Goal: Information Seeking & Learning: Stay updated

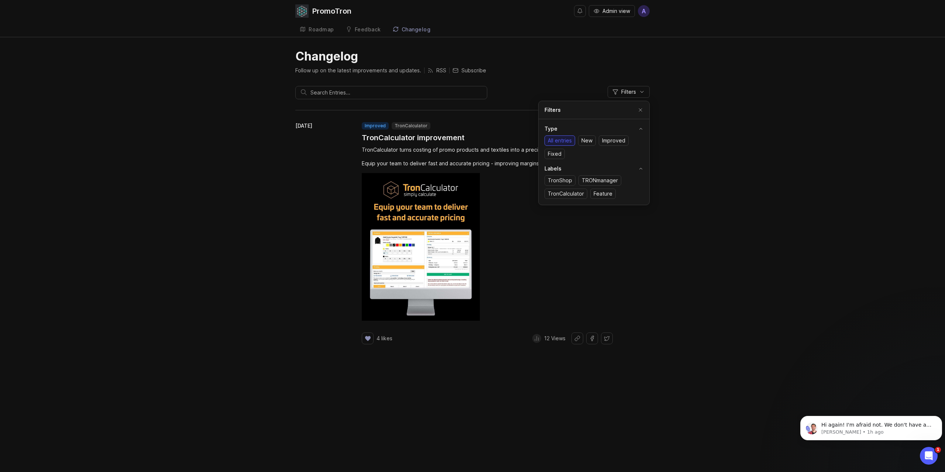
scroll to position [906, 0]
click at [322, 39] on div "PromoTron Admin view A Roadmap Feedback Feedback Changelog Changelog Follow up …" at bounding box center [472, 236] width 945 height 472
click at [368, 28] on div "Feedback" at bounding box center [368, 29] width 26 height 5
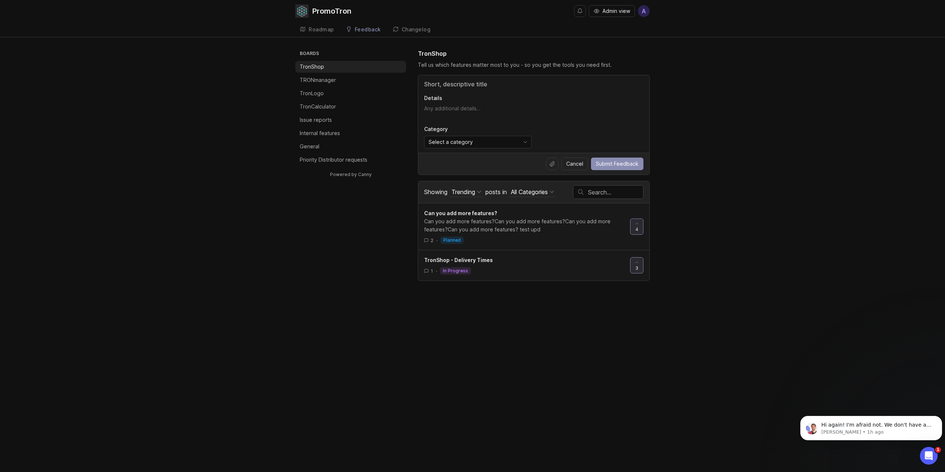
click at [410, 31] on div "Changelog" at bounding box center [416, 29] width 29 height 5
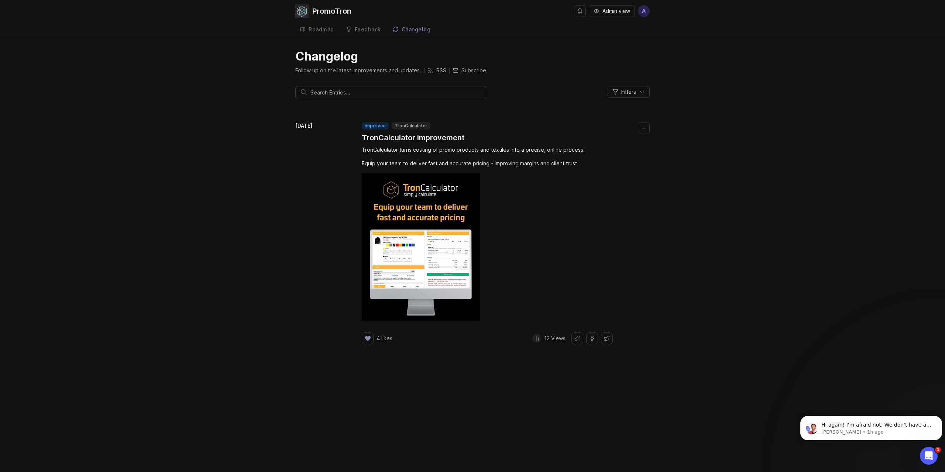
click at [421, 136] on h1 "TronCalculator improvement" at bounding box center [413, 138] width 103 height 10
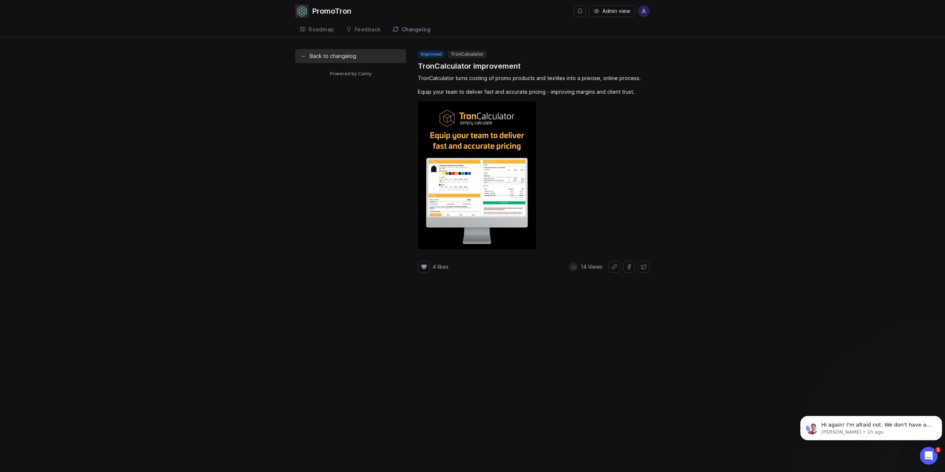
click at [461, 66] on h1 "TronCalculator improvement" at bounding box center [469, 66] width 103 height 10
click at [491, 64] on h1 "TronCalculator improvement" at bounding box center [469, 66] width 103 height 10
click at [533, 68] on header "improved TronCalculator TronCalculator improvement" at bounding box center [534, 61] width 232 height 21
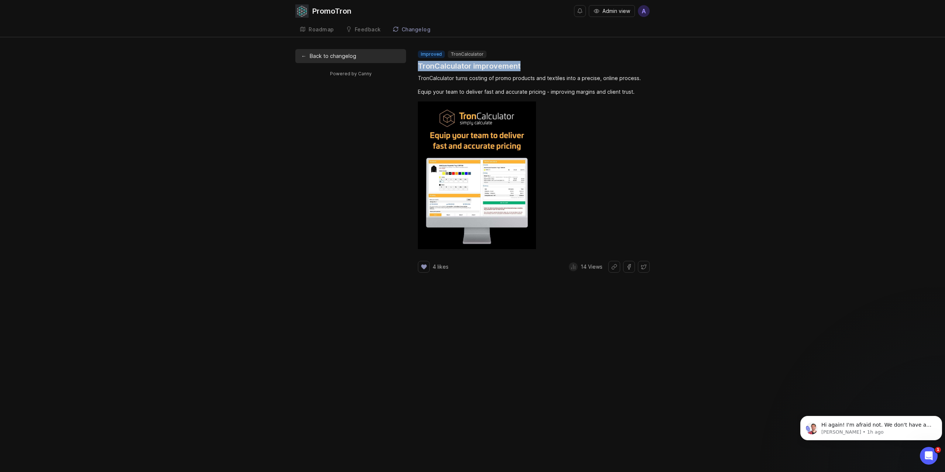
click at [533, 68] on header "improved TronCalculator TronCalculator improvement" at bounding box center [534, 61] width 232 height 21
copy h1 "TronCalculator improvement"
click at [425, 78] on div "TronCalculator turns costing of promo products and textiles into a precise, onl…" at bounding box center [534, 78] width 232 height 8
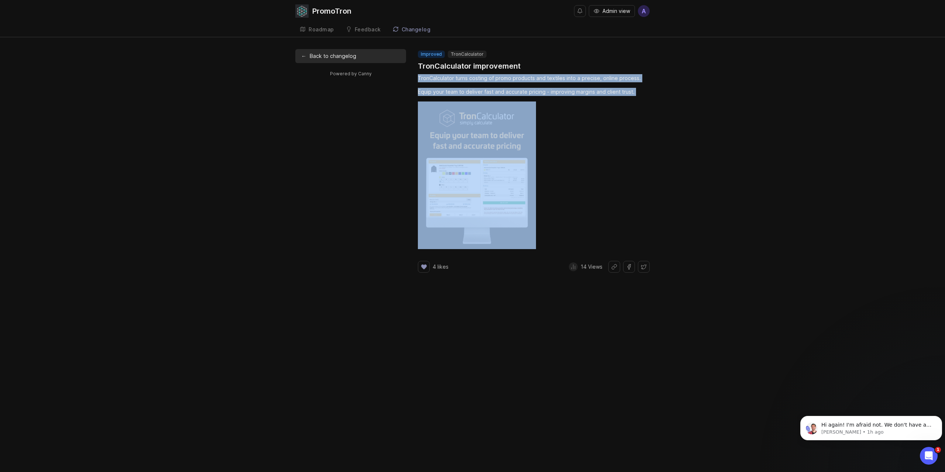
drag, startPoint x: 425, startPoint y: 78, endPoint x: 635, endPoint y: 90, distance: 210.8
click at [635, 90] on div "TronCalculator turns costing of promo products and textiles into a precise, onl…" at bounding box center [534, 161] width 232 height 175
copy div "TronCalculator turns costing of promo products and textiles into a precise, onl…"
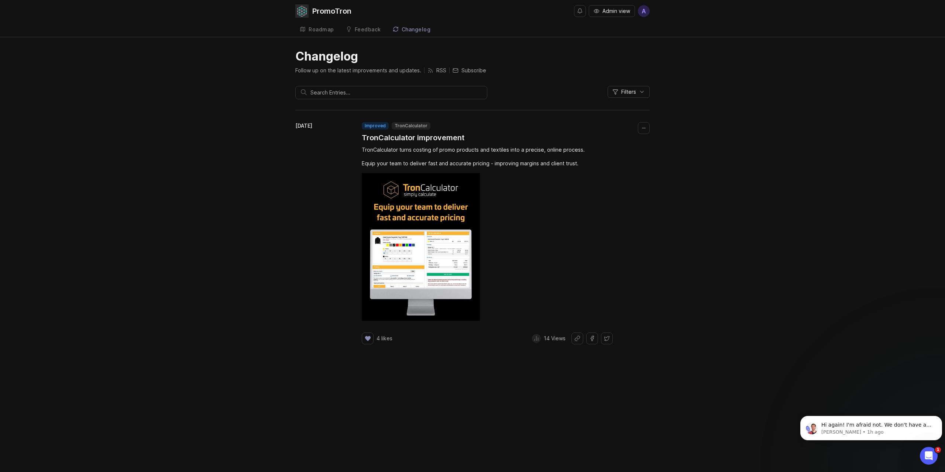
click at [372, 29] on div "Feedback" at bounding box center [368, 29] width 26 height 5
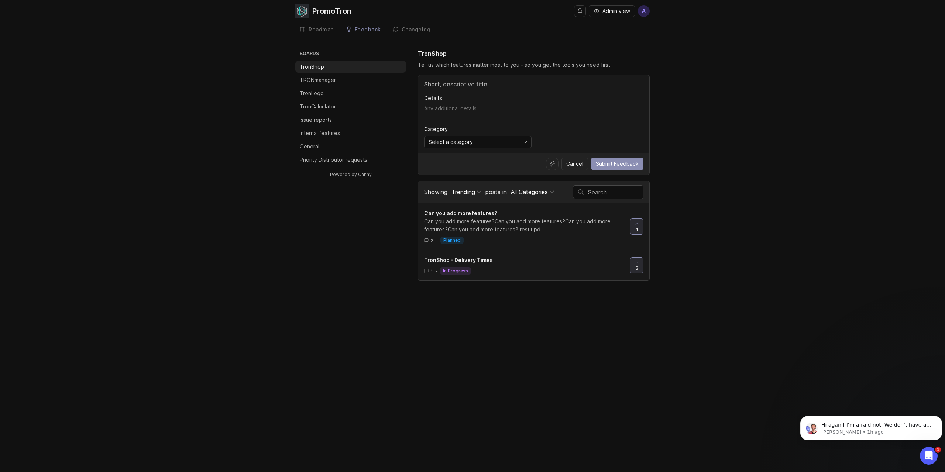
click at [412, 29] on div "Changelog" at bounding box center [416, 29] width 29 height 5
